Goal: Navigation & Orientation: Find specific page/section

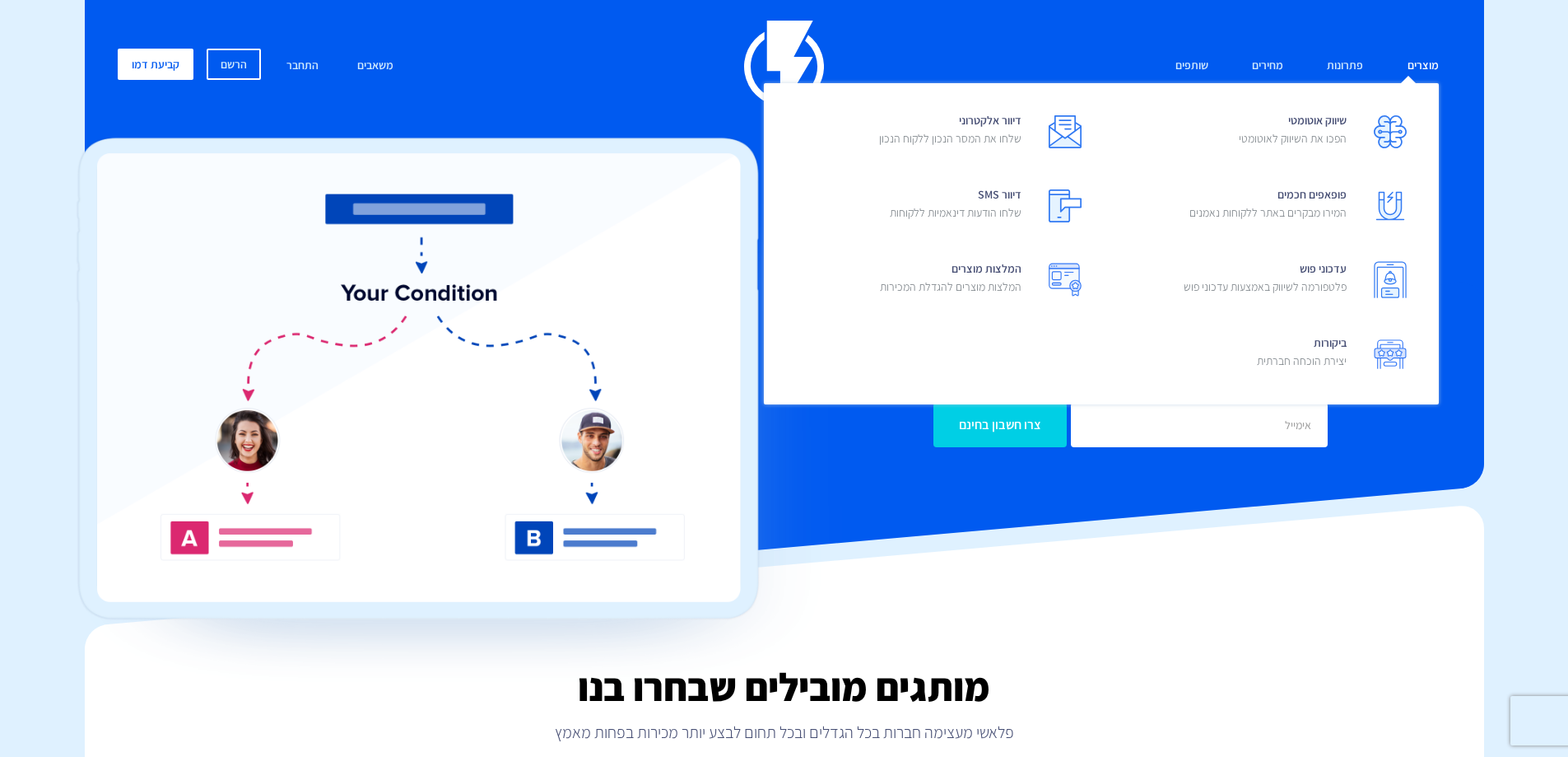
click at [1426, 62] on link "מוצרים" at bounding box center [1424, 66] width 56 height 35
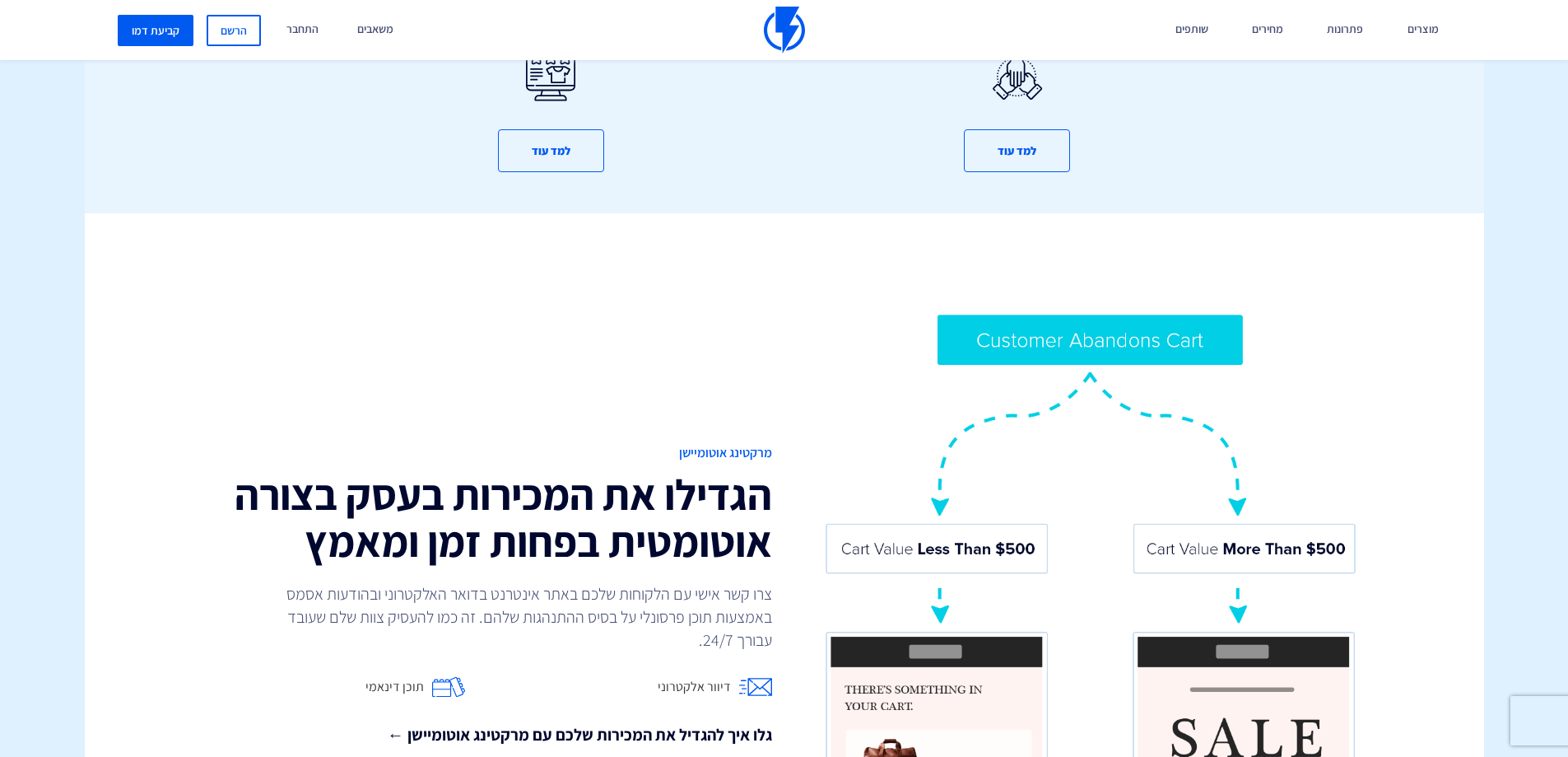
scroll to position [1152, 0]
